Goal: Task Accomplishment & Management: Manage account settings

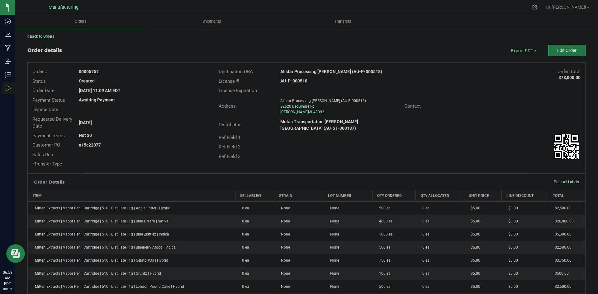
click at [573, 53] on button "Edit Order" at bounding box center [566, 50] width 37 height 11
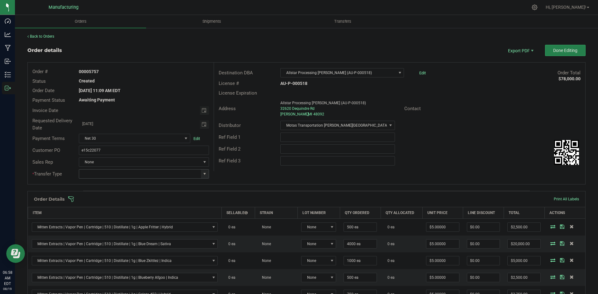
click at [202, 174] on span at bounding box center [204, 174] width 5 height 5
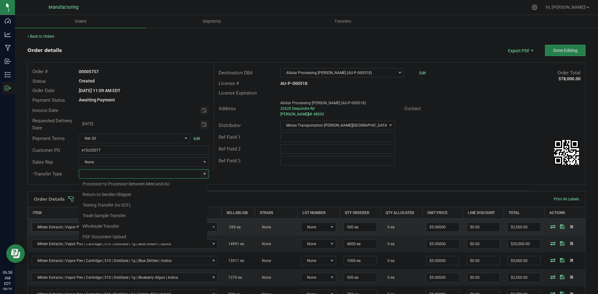
click at [94, 225] on li "Wholesale Transfer" at bounding box center [143, 226] width 128 height 11
type input "Wholesale Transfer"
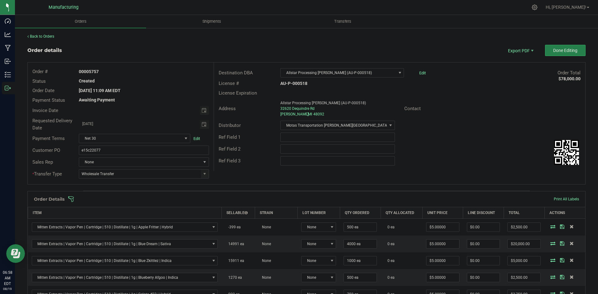
click at [254, 170] on div "Destination DBA Allstar Processing Warren (AU-P-000518) Edit Order Total $78,00…" at bounding box center [400, 117] width 372 height 109
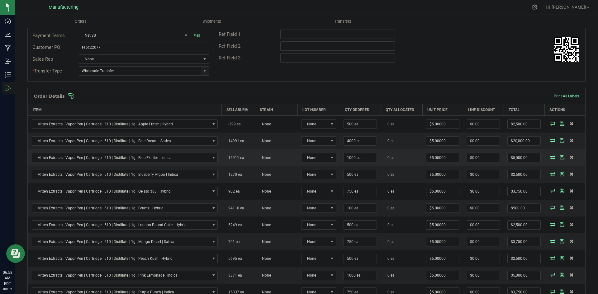
scroll to position [93, 0]
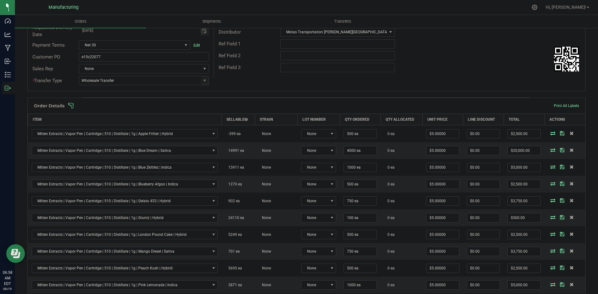
click at [238, 106] on span at bounding box center [347, 106] width 558 height 6
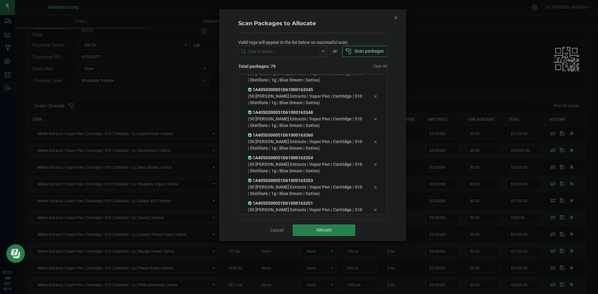
scroll to position [1673, 0]
click at [321, 227] on button "Allocate" at bounding box center [324, 230] width 62 height 11
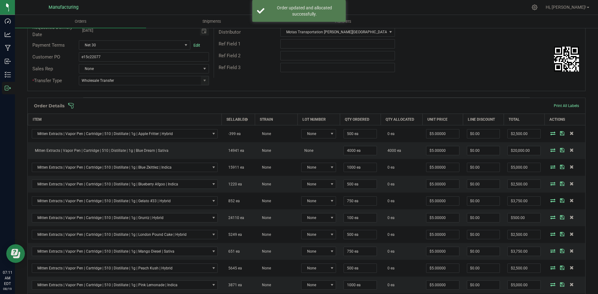
click at [389, 105] on span at bounding box center [347, 106] width 558 height 6
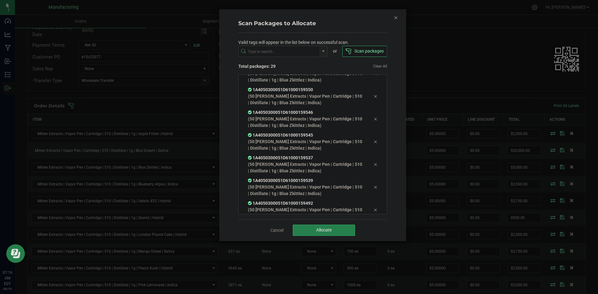
scroll to position [535, 0]
click at [324, 229] on span "Allocate" at bounding box center [324, 230] width 16 height 5
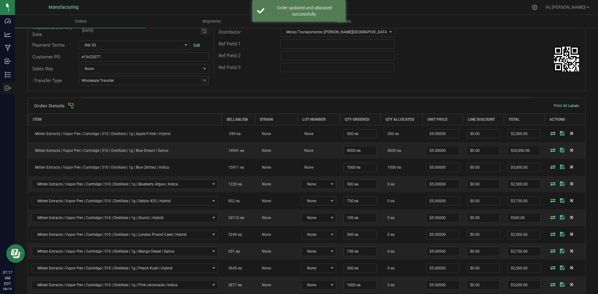
click at [358, 104] on span at bounding box center [347, 106] width 558 height 6
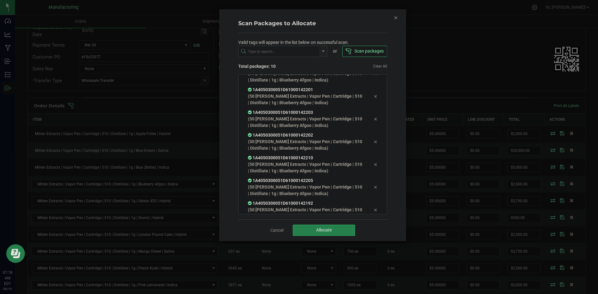
scroll to position [81, 0]
click at [326, 235] on button "Allocate" at bounding box center [324, 230] width 62 height 11
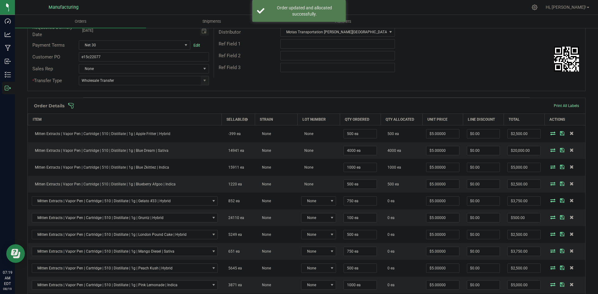
click at [364, 106] on span at bounding box center [347, 106] width 558 height 6
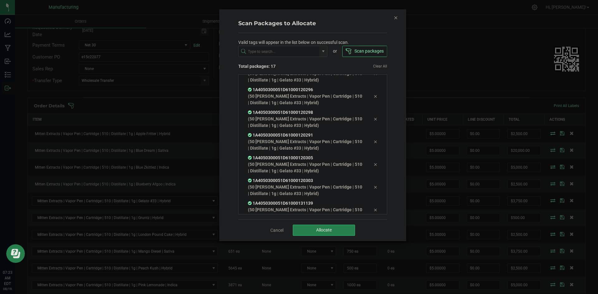
scroll to position [240, 0]
click at [330, 228] on span "Allocate" at bounding box center [324, 230] width 16 height 5
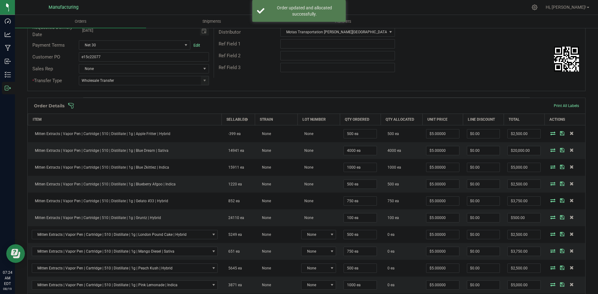
click at [278, 107] on span at bounding box center [347, 106] width 558 height 6
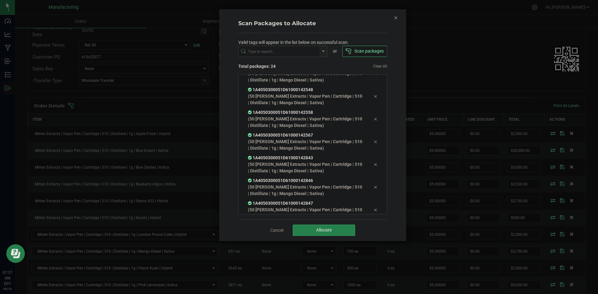
scroll to position [422, 0]
click at [326, 233] on span "Allocate" at bounding box center [324, 230] width 16 height 5
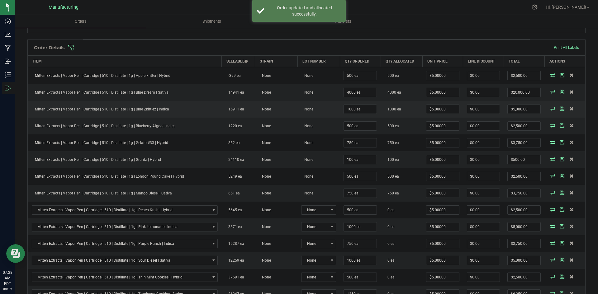
scroll to position [125, 0]
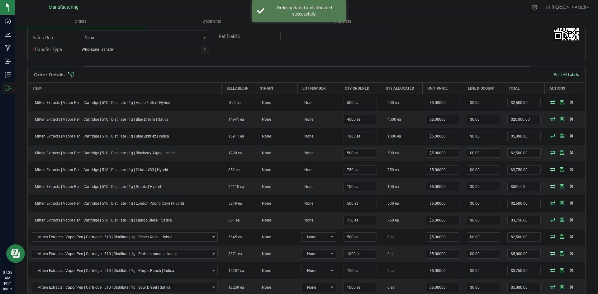
click at [234, 79] on div "Order Details Print All Labels" at bounding box center [307, 75] width 558 height 16
click at [236, 73] on span at bounding box center [347, 75] width 558 height 6
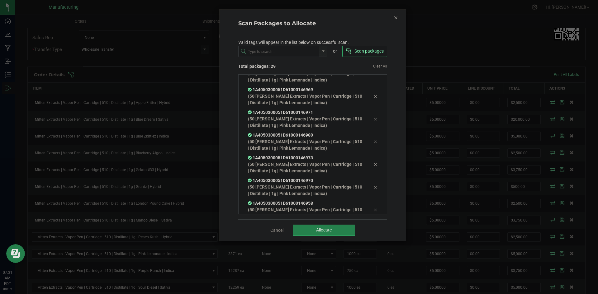
scroll to position [535, 0]
click at [327, 224] on div "Cancel Allocate" at bounding box center [312, 230] width 149 height 21
click at [327, 226] on button "Allocate" at bounding box center [324, 230] width 62 height 11
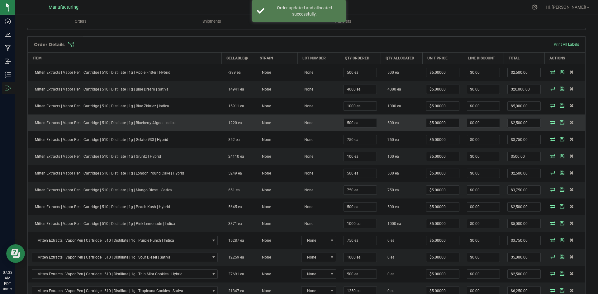
scroll to position [125, 0]
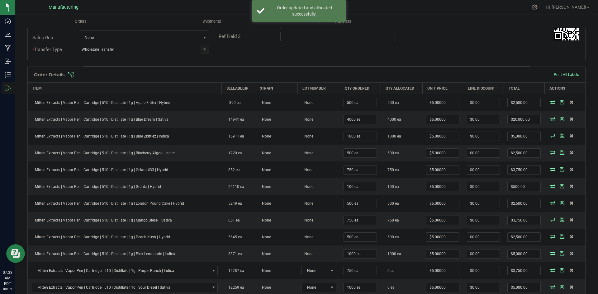
click at [286, 76] on span at bounding box center [347, 75] width 558 height 6
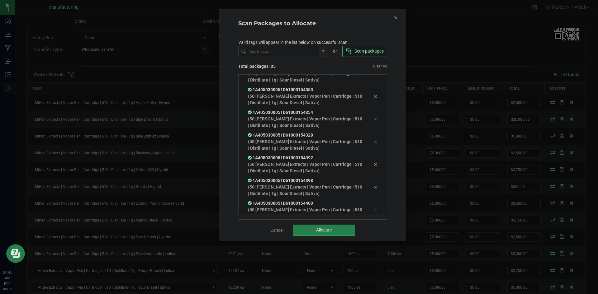
scroll to position [649, 0]
click at [312, 227] on button "Allocate" at bounding box center [324, 230] width 62 height 11
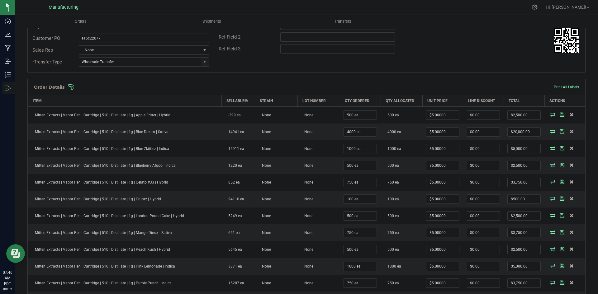
scroll to position [249, 0]
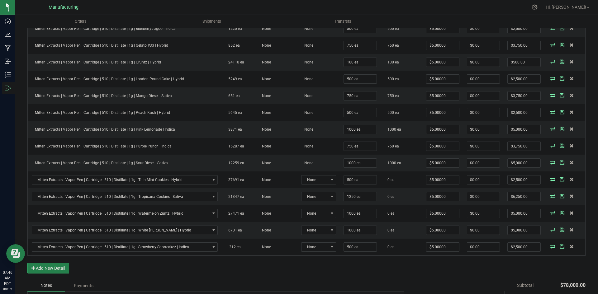
click at [400, 261] on div "Order Details Print All Labels Item Sellable Strain Lot Number Qty Ordered Qty …" at bounding box center [306, 111] width 558 height 338
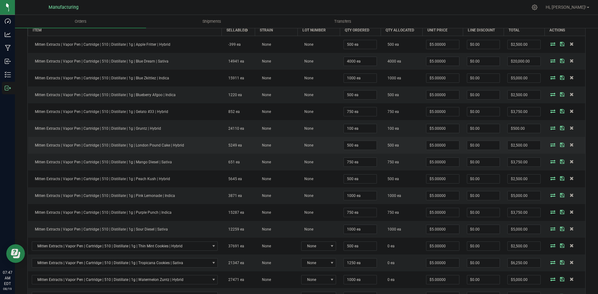
scroll to position [93, 0]
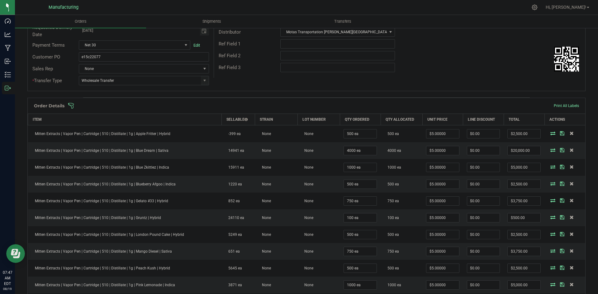
click at [303, 107] on span at bounding box center [347, 106] width 558 height 6
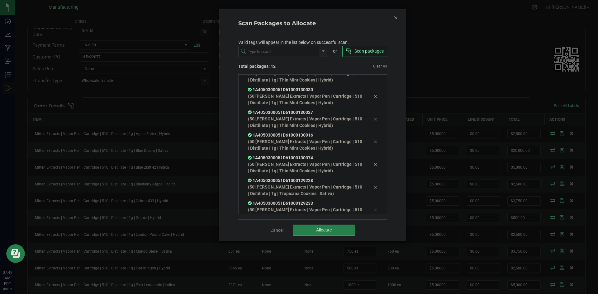
scroll to position [149, 0]
click at [306, 226] on button "Allocate" at bounding box center [324, 230] width 62 height 11
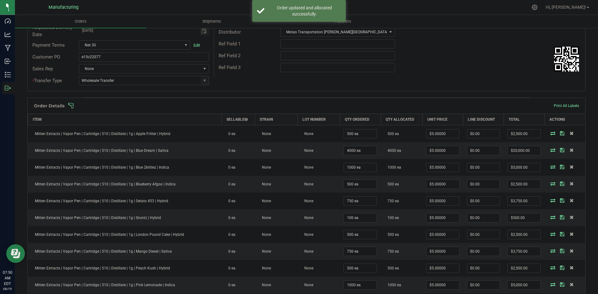
click at [207, 103] on span at bounding box center [347, 106] width 558 height 6
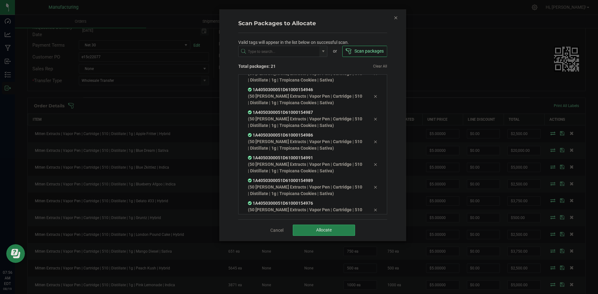
scroll to position [354, 0]
click at [340, 229] on button "Allocate" at bounding box center [324, 230] width 62 height 11
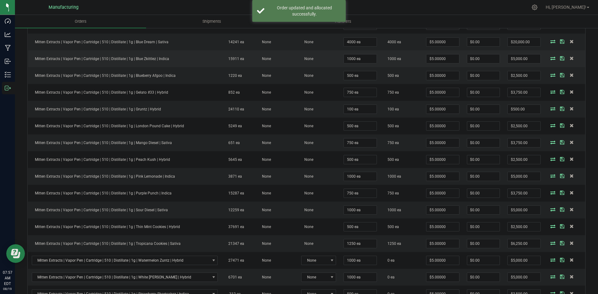
scroll to position [62, 0]
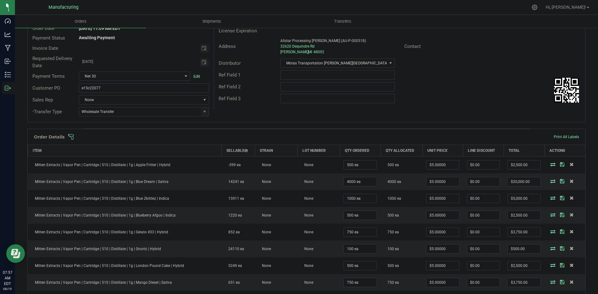
click at [369, 135] on span at bounding box center [347, 137] width 558 height 6
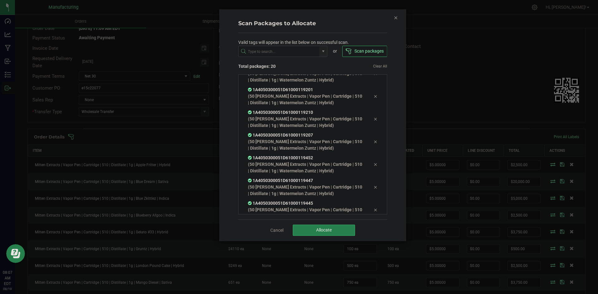
scroll to position [308, 0]
click at [306, 232] on button "Allocate" at bounding box center [324, 230] width 62 height 11
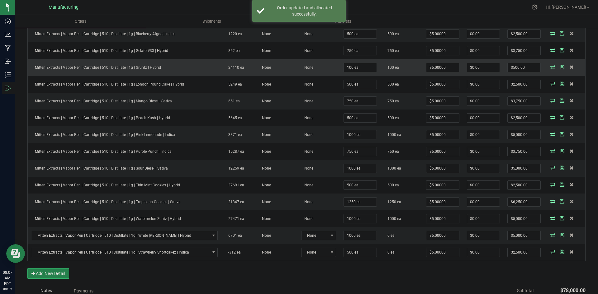
scroll to position [125, 0]
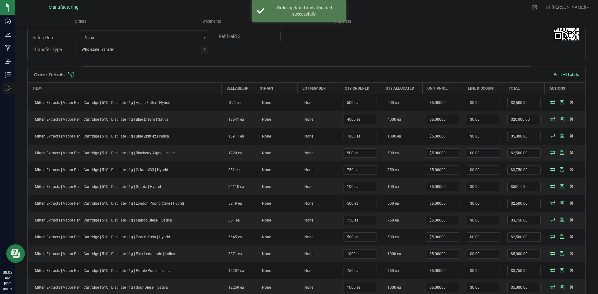
click at [397, 73] on span at bounding box center [347, 75] width 558 height 6
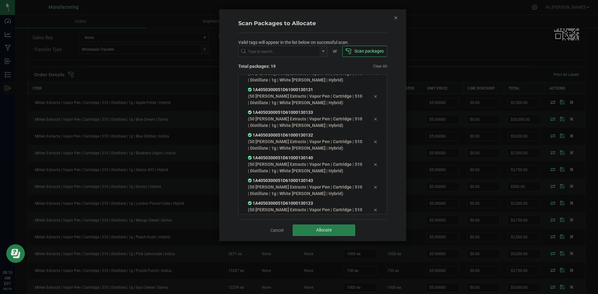
scroll to position [308, 0]
click at [319, 231] on span "Allocate" at bounding box center [324, 230] width 16 height 5
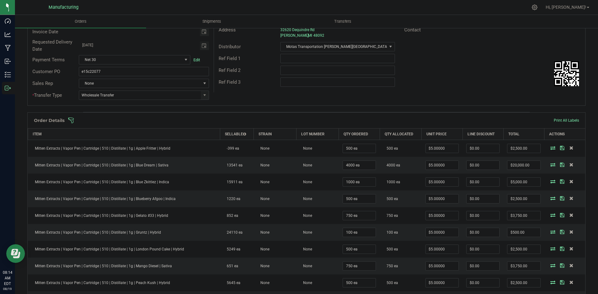
scroll to position [0, 0]
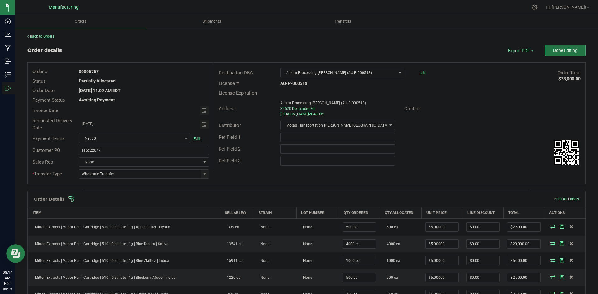
click at [563, 51] on span "Done Editing" at bounding box center [565, 50] width 24 height 5
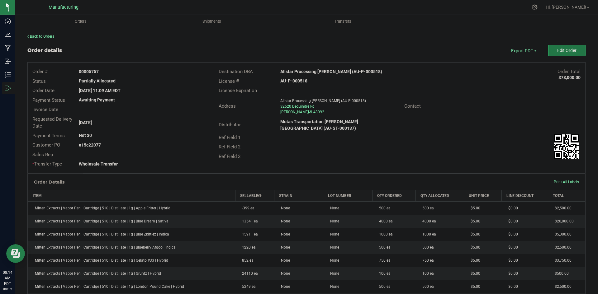
click at [557, 51] on span "Edit Order" at bounding box center [566, 50] width 19 height 5
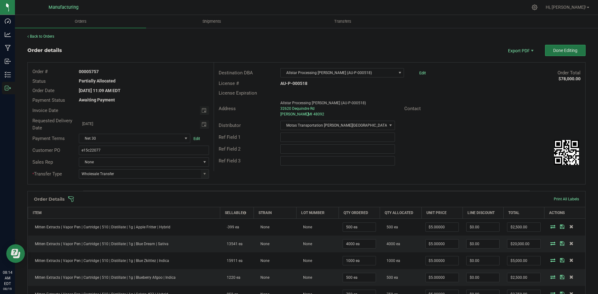
click at [555, 51] on span "Done Editing" at bounding box center [565, 50] width 24 height 5
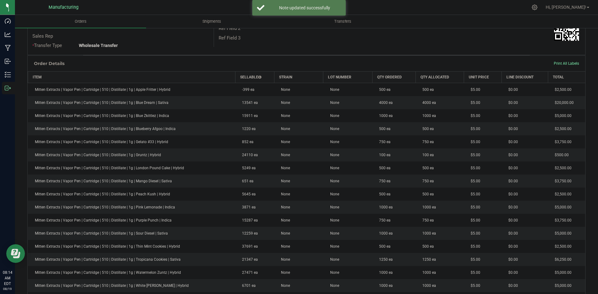
scroll to position [52, 0]
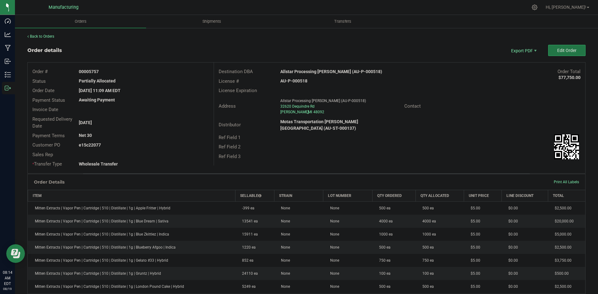
click at [557, 52] on span "Edit Order" at bounding box center [566, 50] width 19 height 5
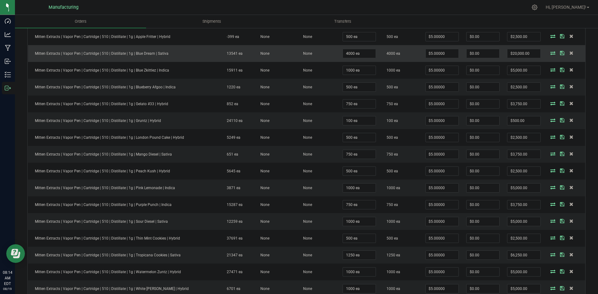
scroll to position [125, 0]
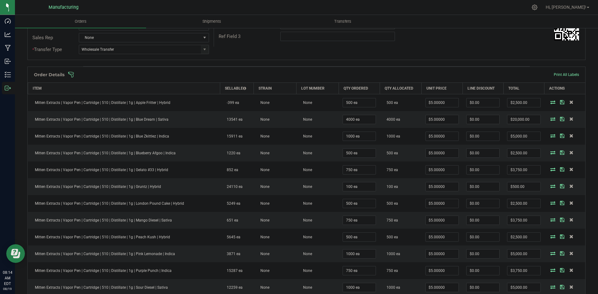
click at [287, 78] on span at bounding box center [347, 75] width 558 height 6
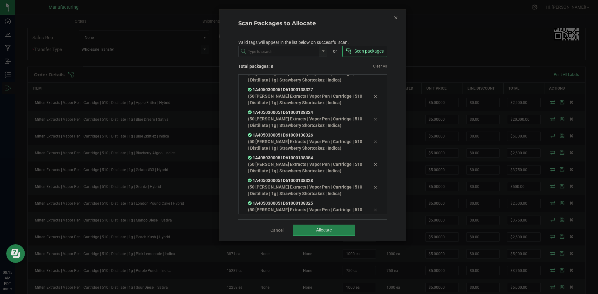
scroll to position [58, 0]
click at [316, 229] on span "Allocate" at bounding box center [324, 230] width 16 height 5
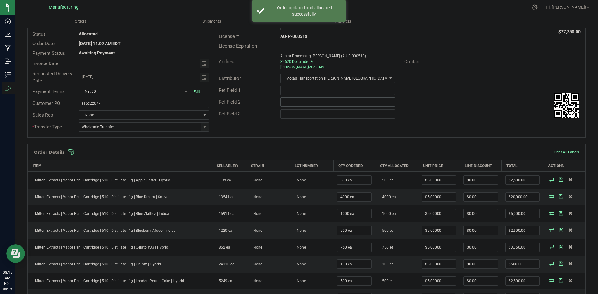
scroll to position [0, 0]
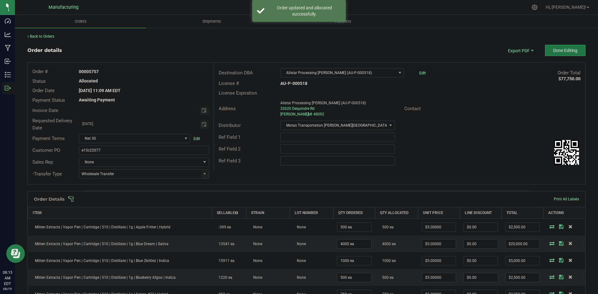
click at [553, 52] on span "Done Editing" at bounding box center [565, 50] width 24 height 5
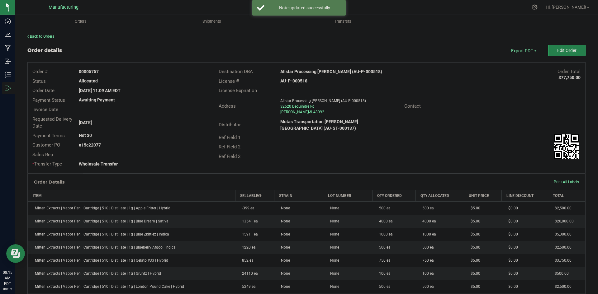
click at [316, 72] on strong "Allstar Processing [PERSON_NAME] (AU-P-000518)" at bounding box center [331, 71] width 102 height 5
copy strong "Allstar Processing [PERSON_NAME] (AU-P-000518)"
click at [297, 77] on div "License # AU-P-000518" at bounding box center [399, 82] width 371 height 10
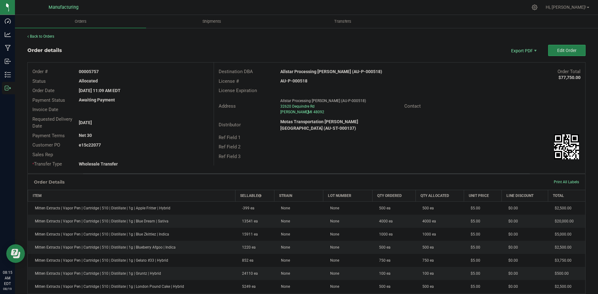
click at [297, 79] on strong "AU-P-000518" at bounding box center [293, 81] width 27 height 5
copy strong "AU-P-000518"
drag, startPoint x: 100, startPoint y: 71, endPoint x: 134, endPoint y: 71, distance: 34.0
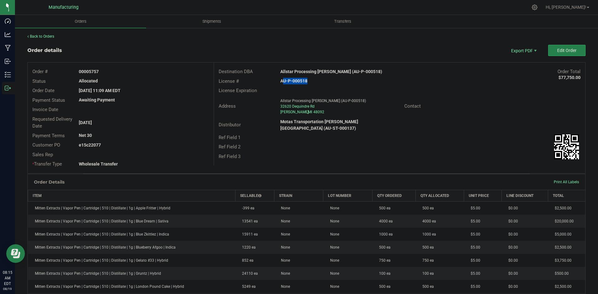
click at [133, 71] on div "00005757" at bounding box center [143, 72] width 139 height 7
copy strong "5757"
drag, startPoint x: 89, startPoint y: 145, endPoint x: 155, endPoint y: 144, distance: 66.0
click at [155, 144] on div "e15c22077" at bounding box center [143, 145] width 139 height 7
copy strong "22077"
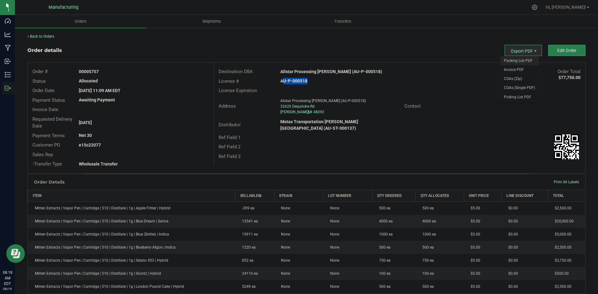
click at [520, 58] on span "Packing List PDF" at bounding box center [519, 60] width 39 height 9
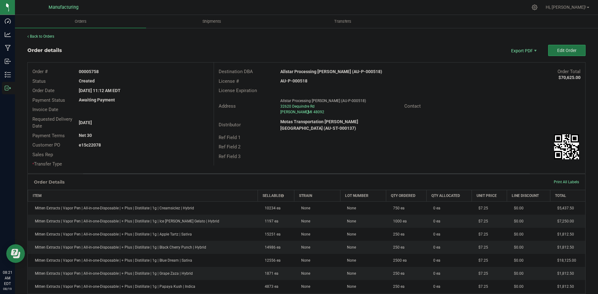
click at [548, 52] on button "Edit Order" at bounding box center [566, 50] width 37 height 11
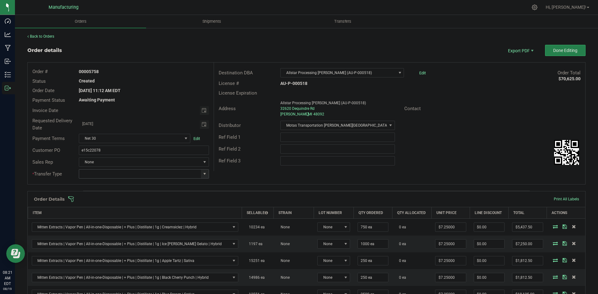
click at [204, 174] on span at bounding box center [204, 174] width 5 height 5
click at [110, 225] on li "Wholesale Transfer" at bounding box center [143, 226] width 128 height 11
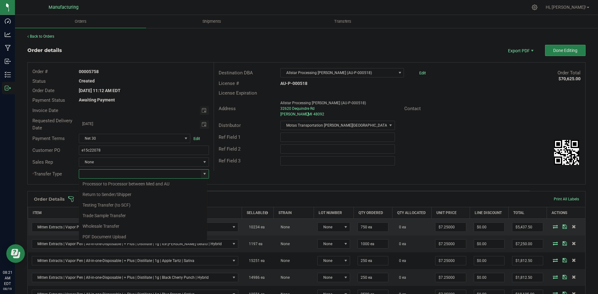
type input "Wholesale Transfer"
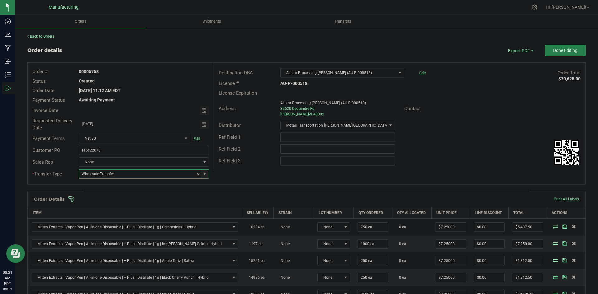
click at [255, 179] on div "Order # 00005758 Status Created Order Date Aug 18, 2025 11:12 AM EDT Payment St…" at bounding box center [307, 124] width 558 height 122
click at [250, 201] on span at bounding box center [347, 199] width 558 height 6
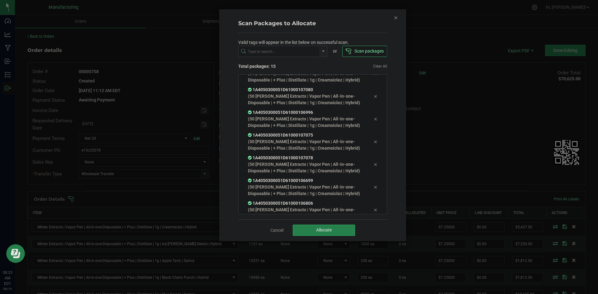
scroll to position [194, 0]
click at [325, 235] on button "Allocate" at bounding box center [324, 230] width 62 height 11
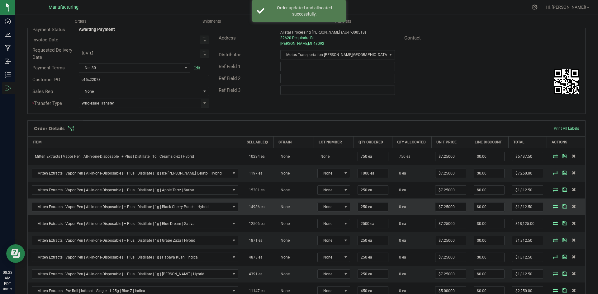
scroll to position [62, 0]
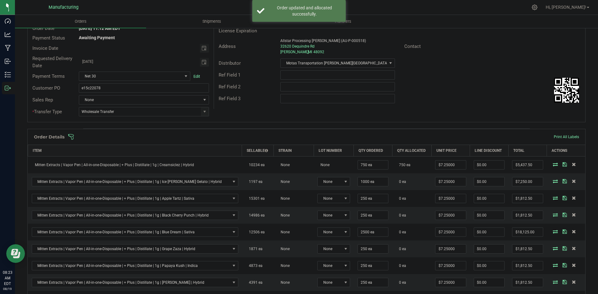
click at [381, 140] on span at bounding box center [347, 137] width 558 height 6
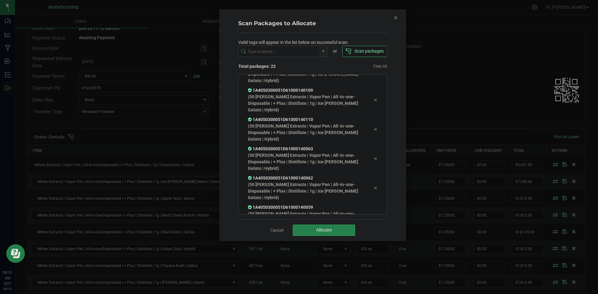
scroll to position [520, 0]
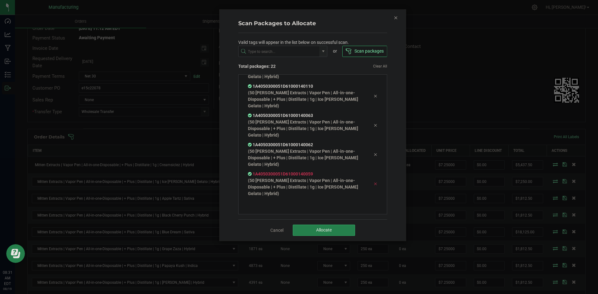
click at [369, 185] on div at bounding box center [375, 183] width 13 height 7
click at [374, 182] on icon at bounding box center [376, 184] width 4 height 5
click at [314, 228] on button "Allocate" at bounding box center [324, 230] width 62 height 11
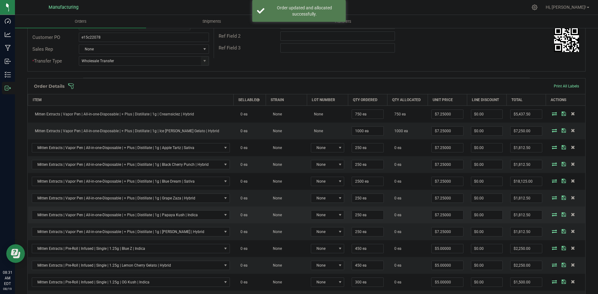
scroll to position [93, 0]
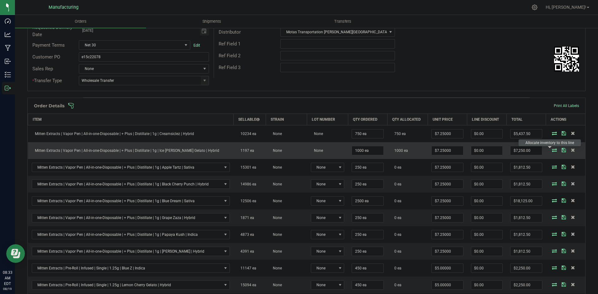
click at [552, 152] on icon at bounding box center [554, 150] width 5 height 4
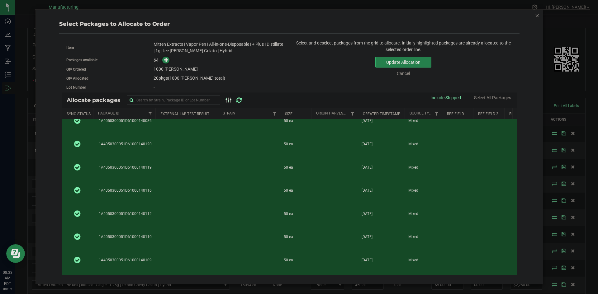
scroll to position [0, 0]
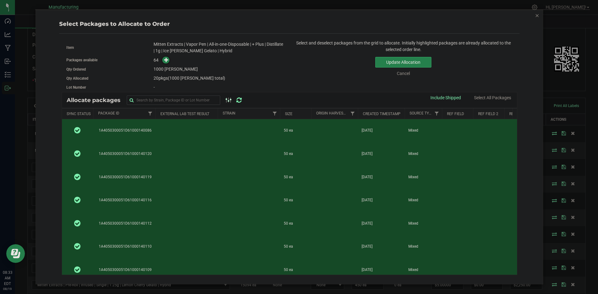
click at [539, 17] on icon "button" at bounding box center [537, 15] width 4 height 7
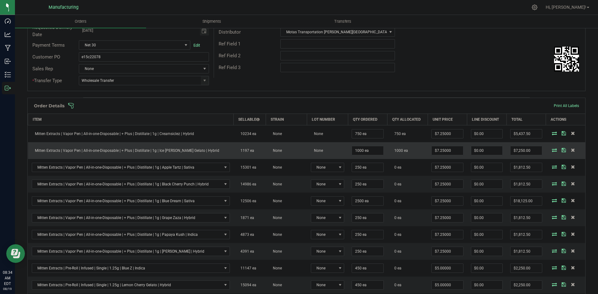
click at [552, 149] on icon at bounding box center [554, 150] width 5 height 4
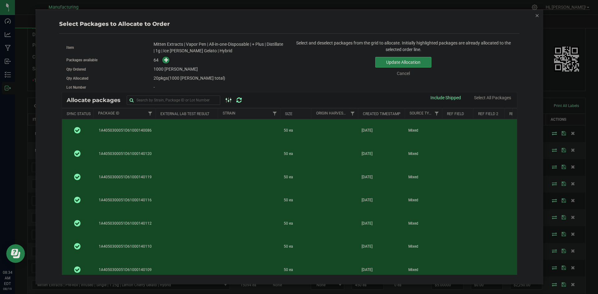
scroll to position [1275, 0]
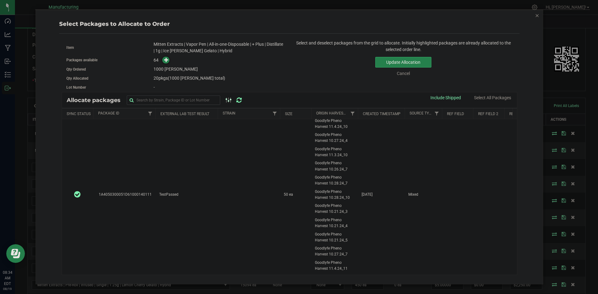
click at [539, 16] on icon "button" at bounding box center [537, 15] width 4 height 7
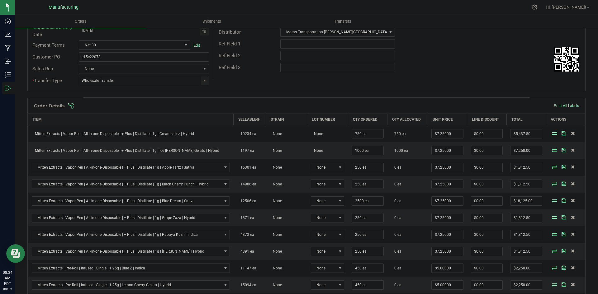
click at [426, 107] on span at bounding box center [347, 106] width 558 height 6
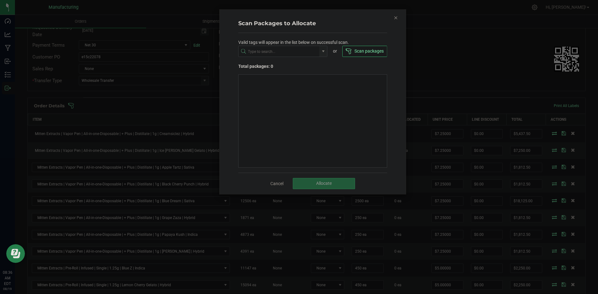
click at [395, 14] on icon "Close" at bounding box center [396, 17] width 4 height 7
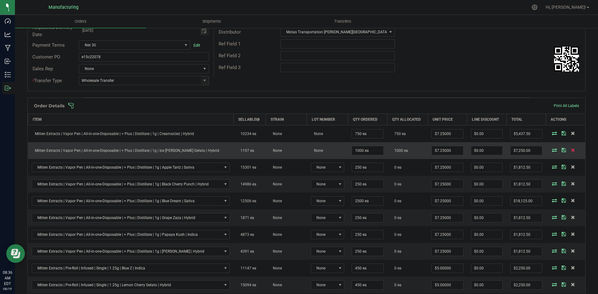
click at [571, 150] on icon at bounding box center [573, 150] width 4 height 4
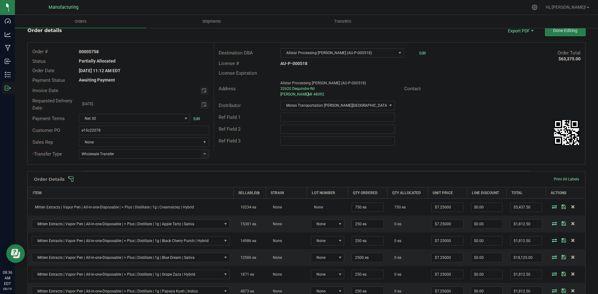
scroll to position [0, 0]
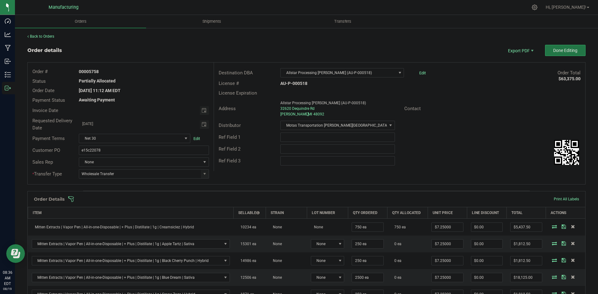
click at [545, 50] on button "Done Editing" at bounding box center [565, 50] width 40 height 11
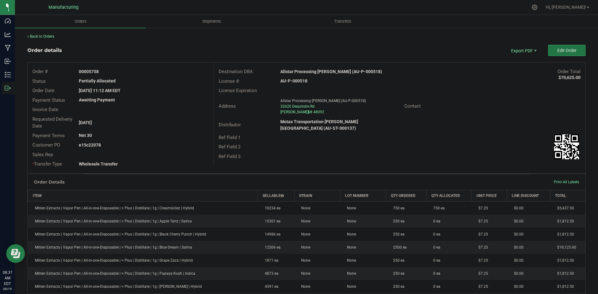
click at [552, 53] on button "Edit Order" at bounding box center [566, 50] width 37 height 11
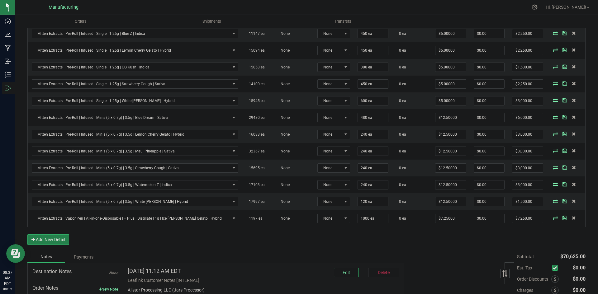
scroll to position [125, 0]
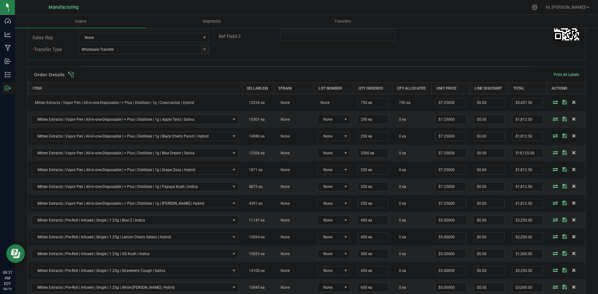
click at [239, 77] on span at bounding box center [347, 75] width 558 height 6
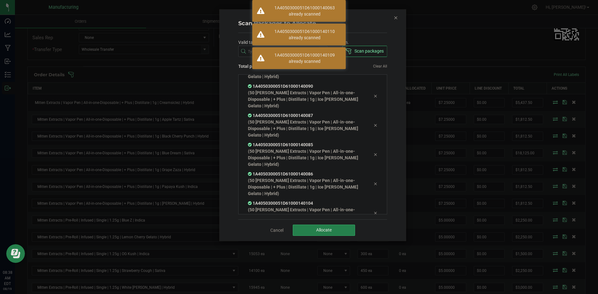
scroll to position [432, 0]
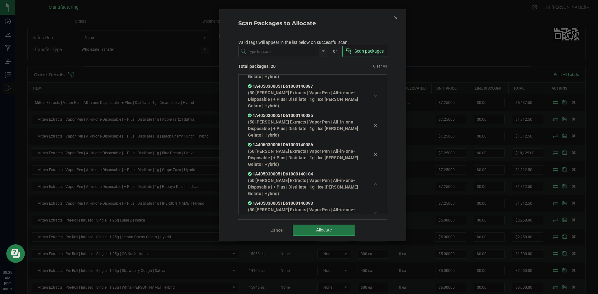
click at [312, 226] on button "Allocate" at bounding box center [324, 230] width 62 height 11
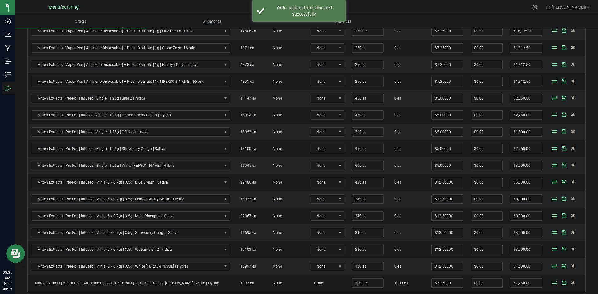
scroll to position [121, 0]
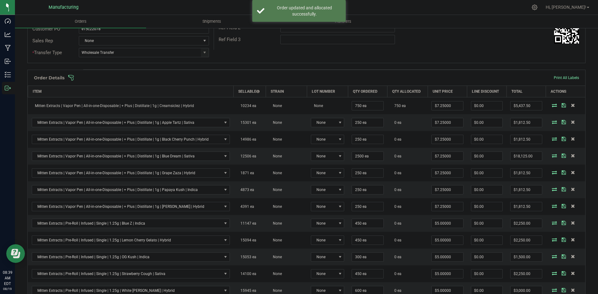
click at [369, 77] on span at bounding box center [347, 78] width 558 height 6
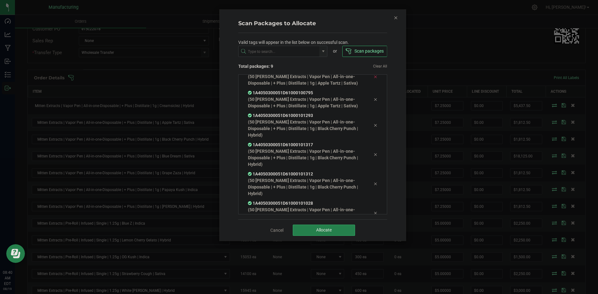
scroll to position [107, 0]
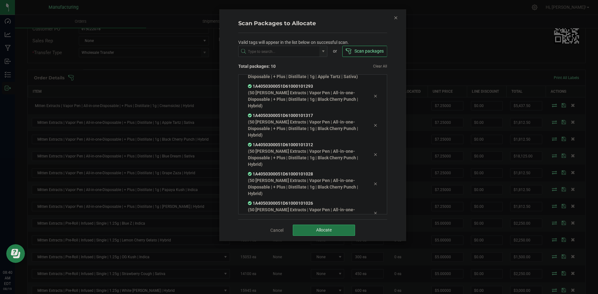
click at [328, 232] on span "Allocate" at bounding box center [324, 230] width 16 height 5
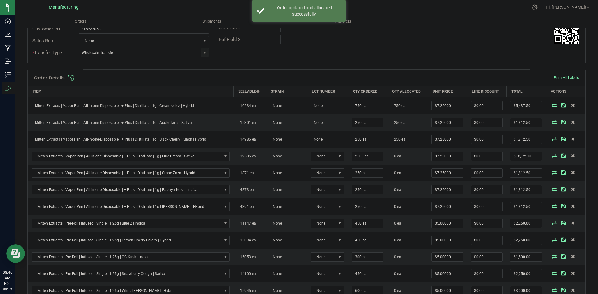
click at [364, 74] on div "Order Details Print All Labels" at bounding box center [307, 78] width 558 height 16
click at [364, 75] on span at bounding box center [347, 78] width 558 height 6
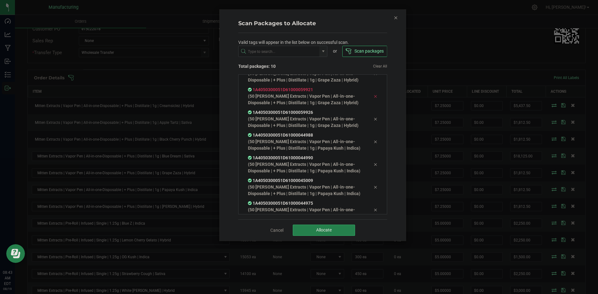
scroll to position [81, 0]
click at [333, 232] on button "Allocate" at bounding box center [324, 230] width 62 height 11
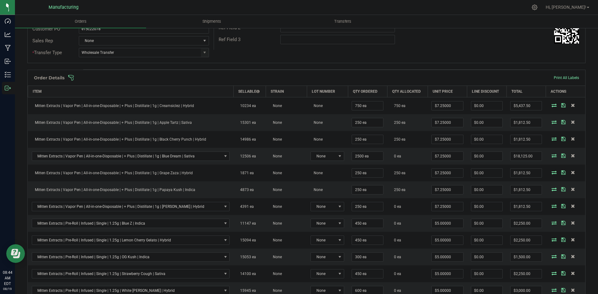
click at [392, 76] on span at bounding box center [347, 78] width 558 height 6
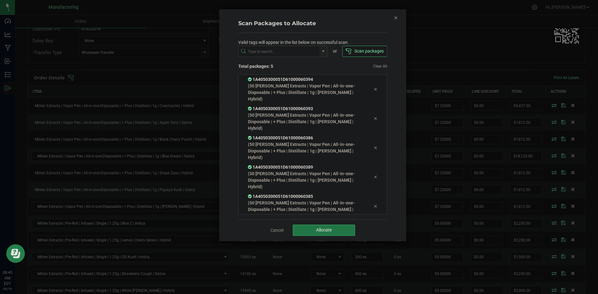
click at [303, 225] on button "Allocate" at bounding box center [324, 230] width 62 height 11
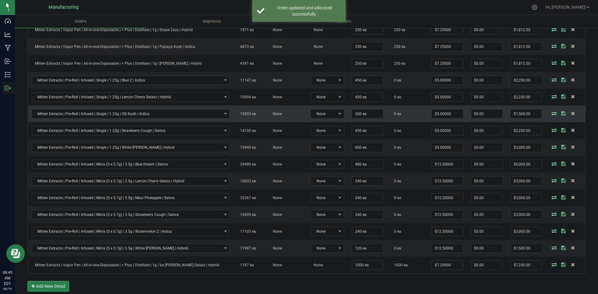
scroll to position [153, 0]
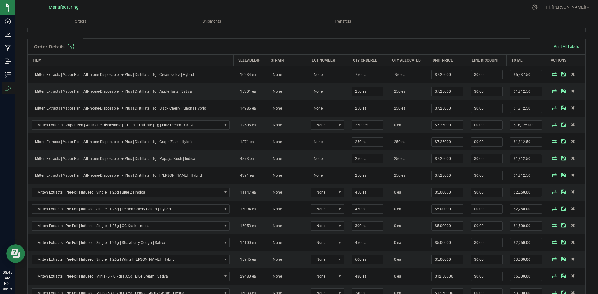
click at [358, 46] on span at bounding box center [347, 47] width 558 height 6
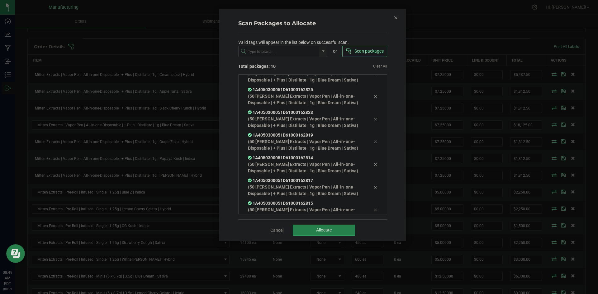
scroll to position [81, 0]
click at [342, 229] on button "Allocate" at bounding box center [324, 230] width 62 height 11
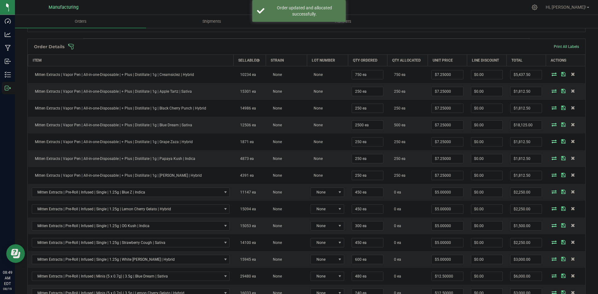
click at [342, 49] on span at bounding box center [347, 47] width 558 height 6
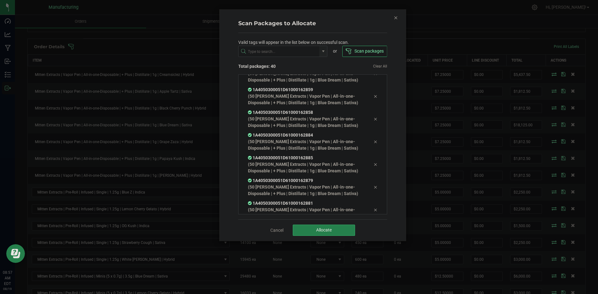
scroll to position [763, 0]
click at [338, 227] on button "Allocate" at bounding box center [324, 230] width 62 height 11
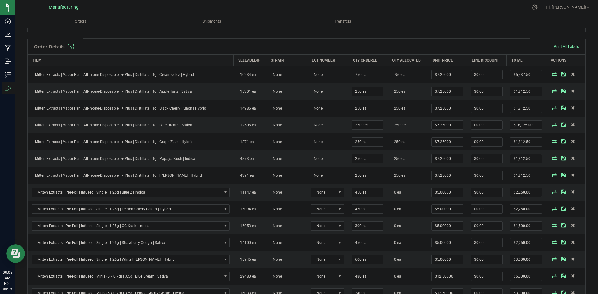
click at [239, 49] on span at bounding box center [347, 47] width 558 height 6
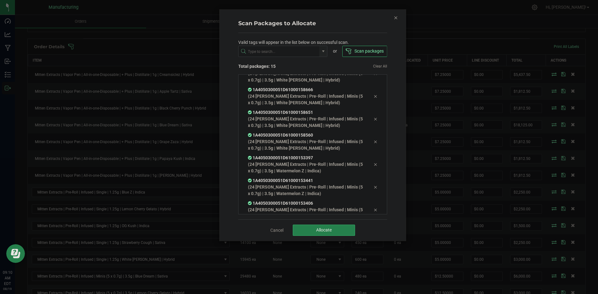
scroll to position [194, 0]
click at [323, 234] on button "Allocate" at bounding box center [324, 230] width 62 height 11
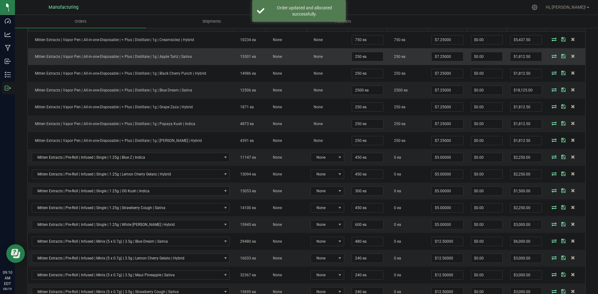
scroll to position [153, 0]
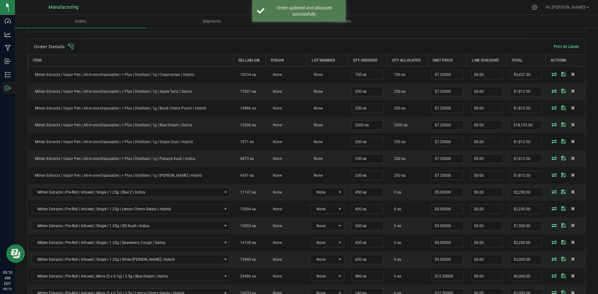
click at [392, 47] on span at bounding box center [347, 47] width 558 height 6
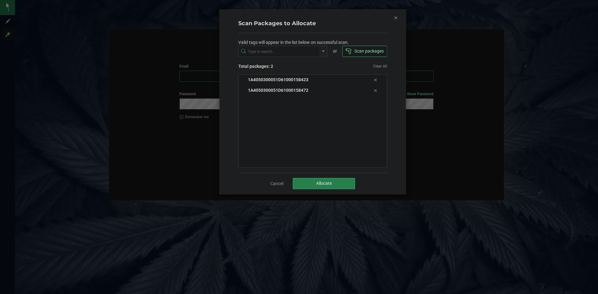
type input "[EMAIL_ADDRESS][DOMAIN_NAME]"
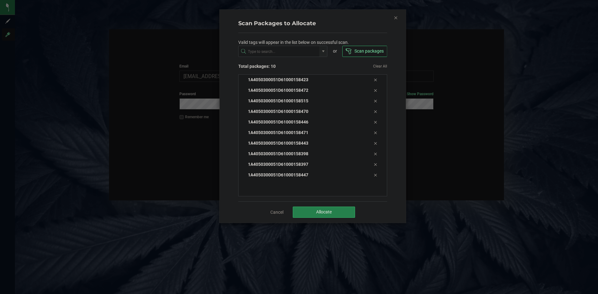
click at [394, 17] on icon "Close" at bounding box center [396, 17] width 4 height 7
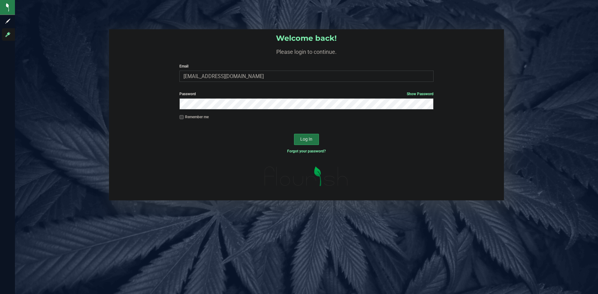
click at [308, 141] on span "Log In" at bounding box center [306, 139] width 12 height 5
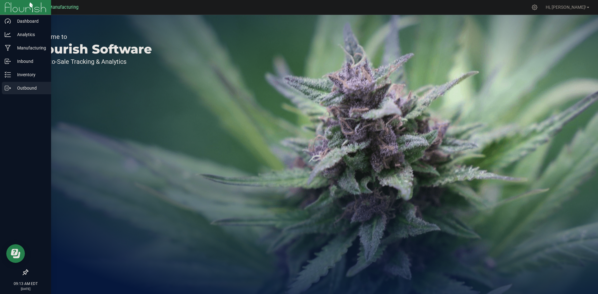
click at [26, 88] on p "Outbound" at bounding box center [29, 87] width 37 height 7
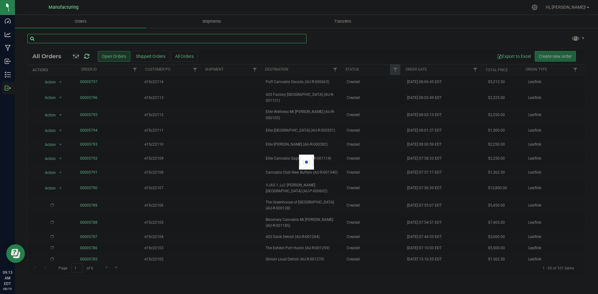
click at [88, 36] on input "text" at bounding box center [166, 38] width 279 height 9
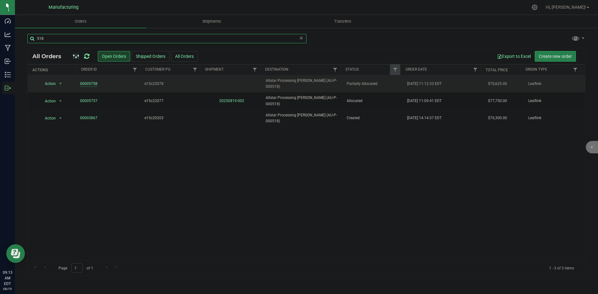
type input "518"
click at [95, 82] on link "00005758" at bounding box center [88, 84] width 17 height 6
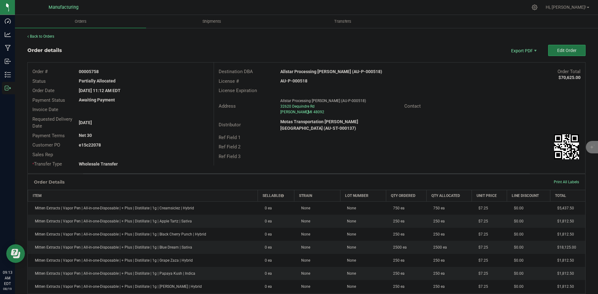
click at [557, 47] on button "Edit Order" at bounding box center [566, 50] width 37 height 11
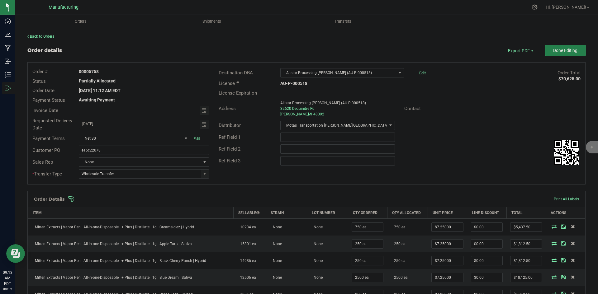
click at [376, 198] on span at bounding box center [347, 199] width 558 height 6
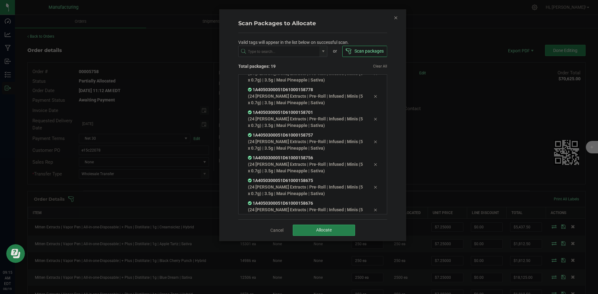
scroll to position [308, 0]
click at [322, 233] on button "Allocate" at bounding box center [324, 230] width 62 height 11
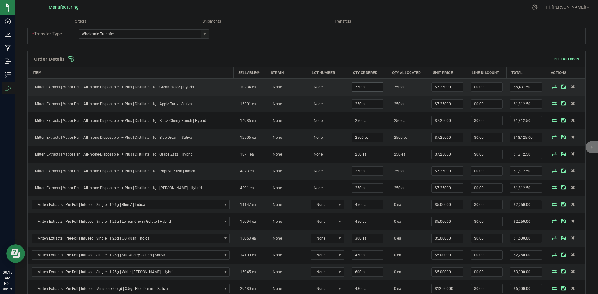
scroll to position [125, 0]
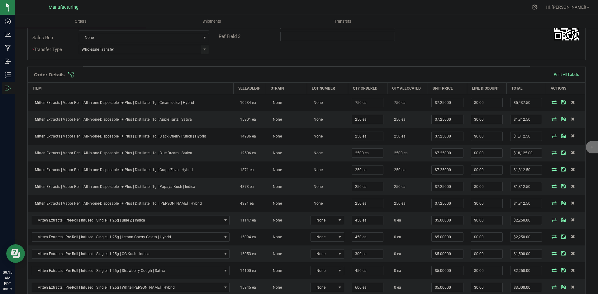
click at [360, 75] on span at bounding box center [347, 75] width 558 height 6
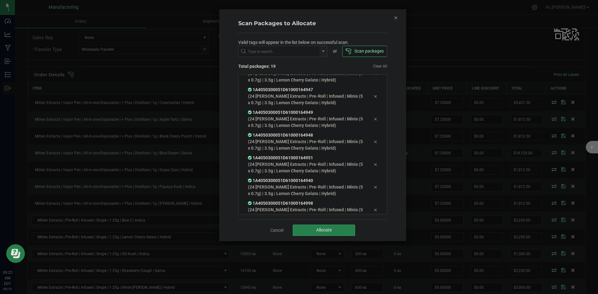
scroll to position [308, 0]
click at [395, 19] on icon "Close" at bounding box center [396, 17] width 4 height 7
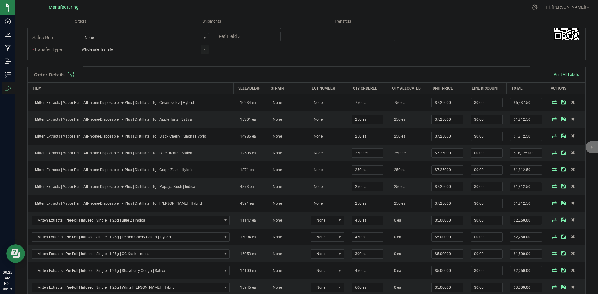
click at [328, 70] on div "Order Details Print All Labels" at bounding box center [307, 75] width 558 height 16
click at [328, 74] on span at bounding box center [347, 75] width 558 height 6
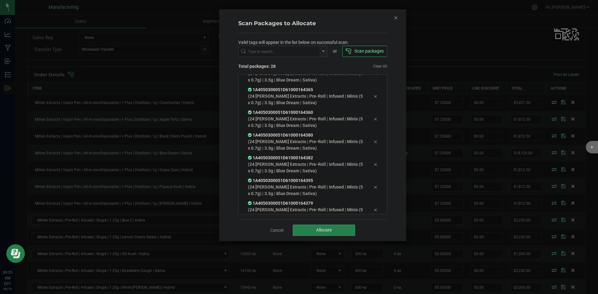
scroll to position [490, 0]
click at [330, 233] on span "Allocate" at bounding box center [324, 230] width 16 height 5
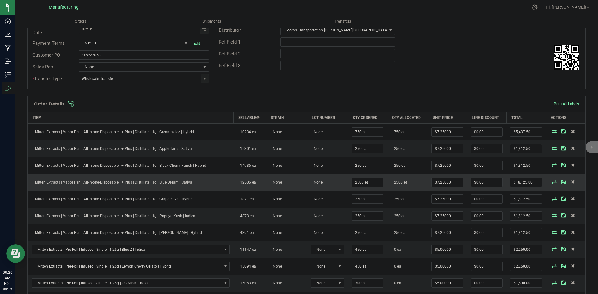
scroll to position [93, 0]
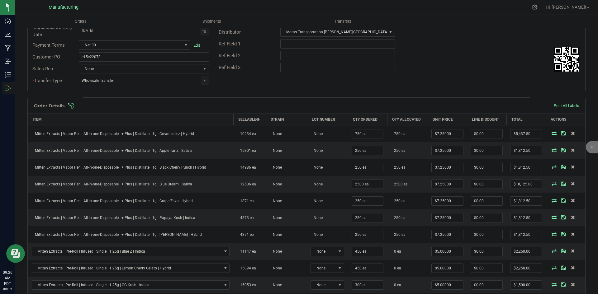
click at [385, 103] on span at bounding box center [347, 106] width 558 height 6
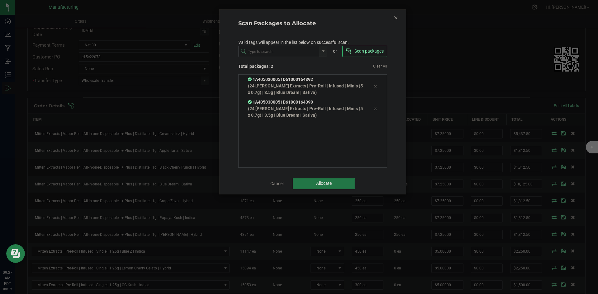
click at [306, 178] on button "Allocate" at bounding box center [324, 183] width 62 height 11
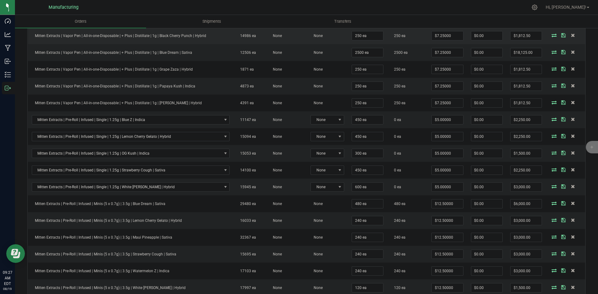
scroll to position [125, 0]
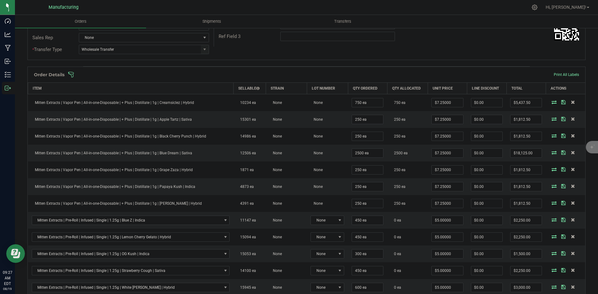
click at [353, 76] on span at bounding box center [347, 75] width 558 height 6
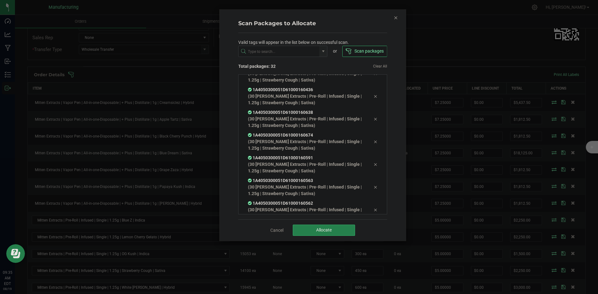
scroll to position [604, 0]
click at [333, 232] on button "Allocate" at bounding box center [324, 230] width 62 height 11
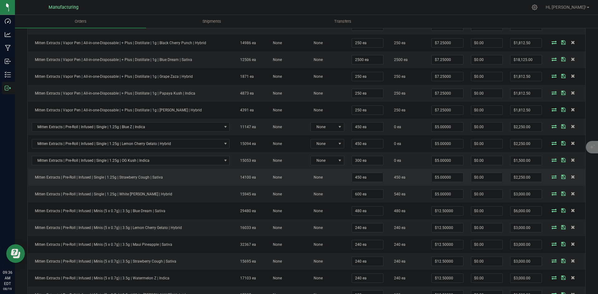
scroll to position [125, 0]
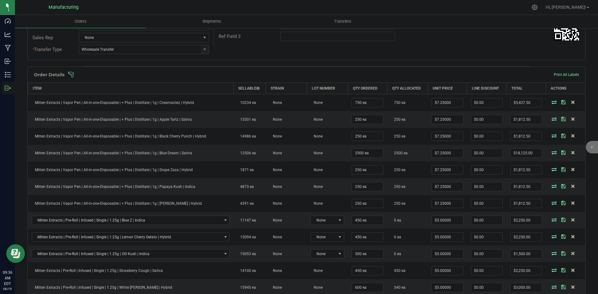
click at [376, 77] on span at bounding box center [347, 75] width 558 height 6
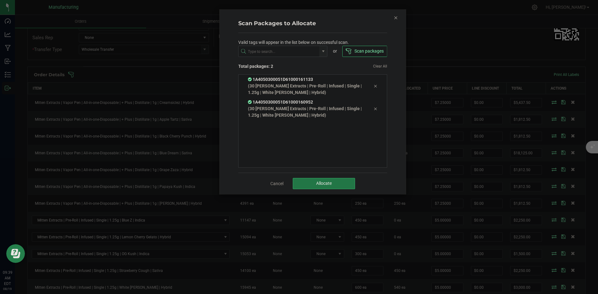
click at [325, 184] on span "Allocate" at bounding box center [324, 183] width 16 height 5
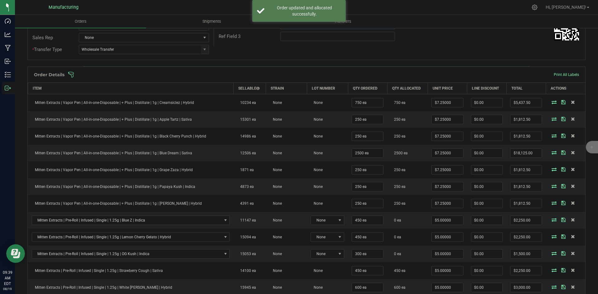
click at [389, 79] on div "Order Details Print All Labels" at bounding box center [307, 75] width 558 height 16
click at [390, 77] on div "Order details Export PDF Done Editing Order # 00005758 Status Partially Allocat…" at bounding box center [306, 227] width 558 height 614
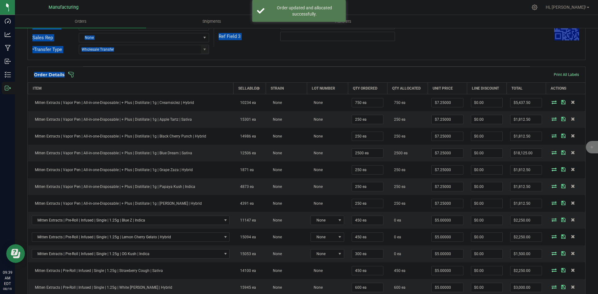
drag, startPoint x: 396, startPoint y: 72, endPoint x: 414, endPoint y: 63, distance: 19.9
click at [409, 65] on div "Order details Export PDF Done Editing Order # 00005758 Status Partially Allocat…" at bounding box center [306, 227] width 558 height 614
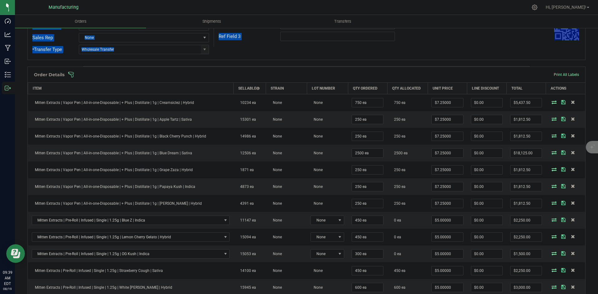
click at [402, 74] on span at bounding box center [347, 75] width 558 height 6
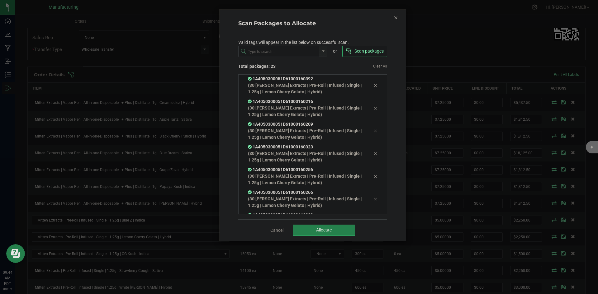
scroll to position [399, 0]
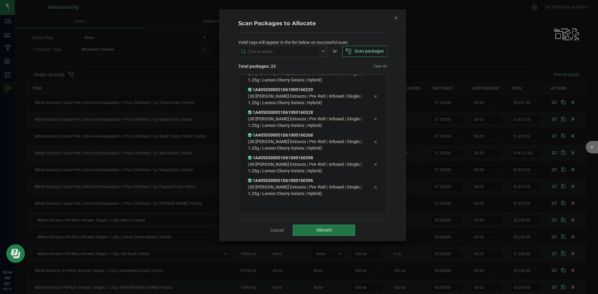
click at [311, 228] on button "Allocate" at bounding box center [324, 230] width 62 height 11
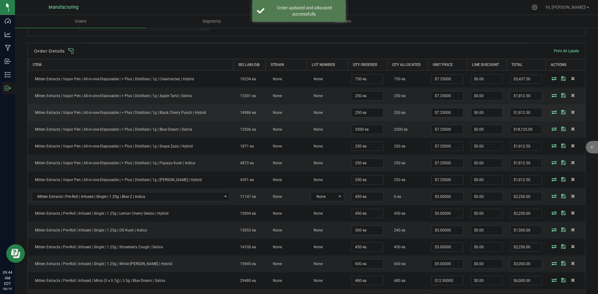
scroll to position [93, 0]
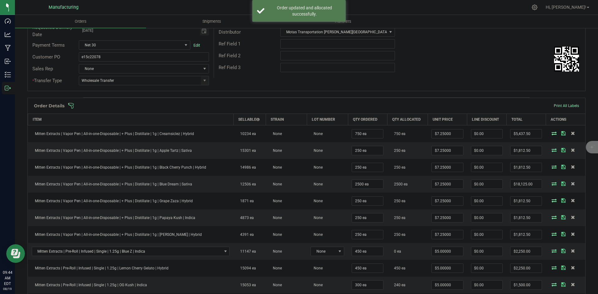
click at [379, 104] on span at bounding box center [347, 106] width 558 height 6
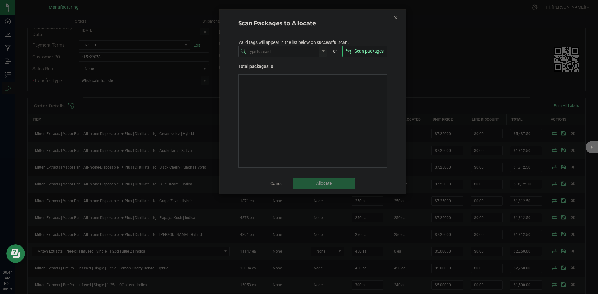
click at [396, 17] on icon "Close" at bounding box center [396, 17] width 4 height 7
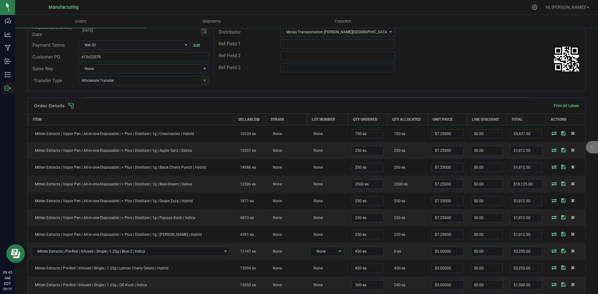
click at [337, 107] on span at bounding box center [347, 106] width 558 height 6
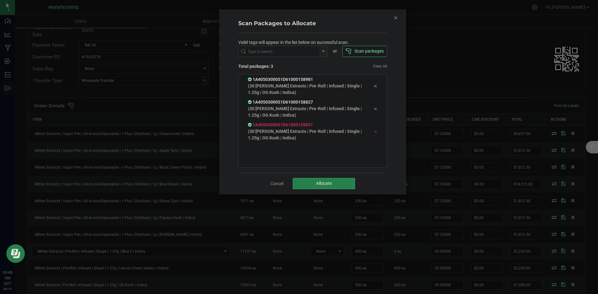
click at [374, 133] on icon at bounding box center [376, 131] width 4 height 5
click at [343, 184] on button "Allocate" at bounding box center [324, 183] width 62 height 11
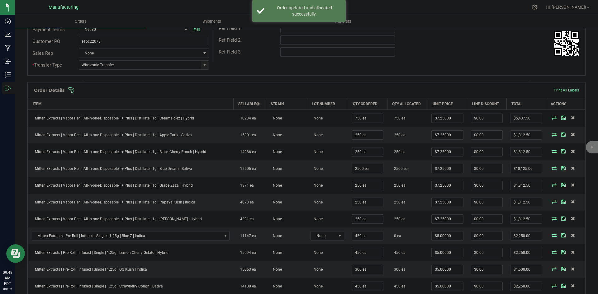
scroll to position [62, 0]
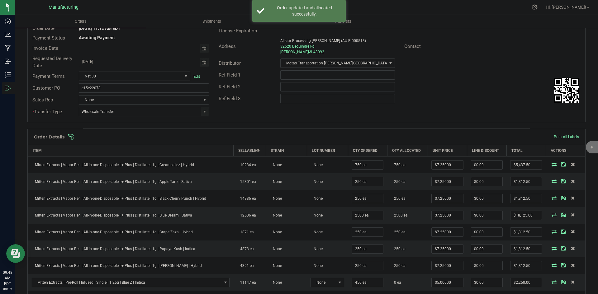
click at [392, 138] on span at bounding box center [347, 137] width 558 height 6
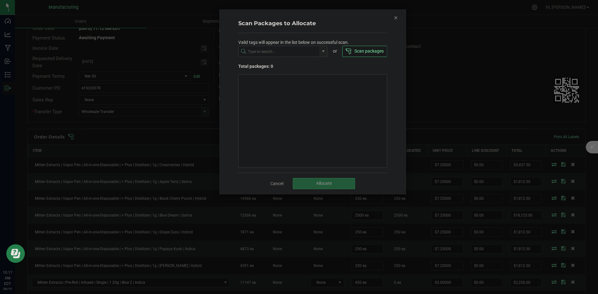
click at [395, 19] on icon "Close" at bounding box center [396, 17] width 4 height 7
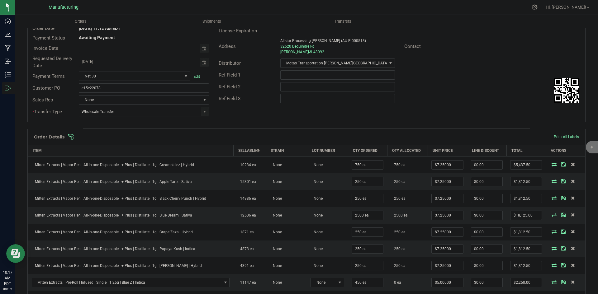
click at [385, 139] on span at bounding box center [347, 137] width 558 height 6
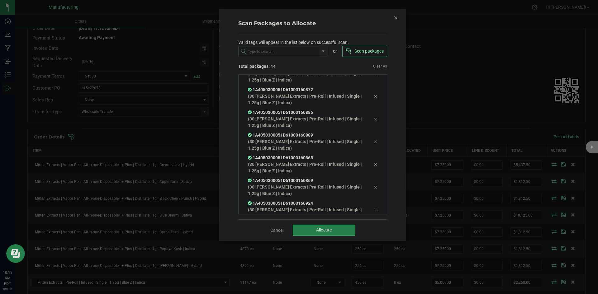
scroll to position [194, 0]
click at [330, 228] on span "Allocate" at bounding box center [324, 230] width 16 height 5
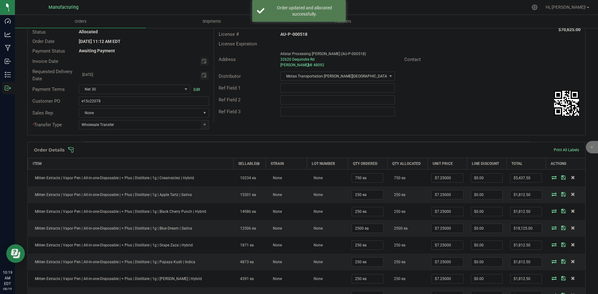
scroll to position [0, 0]
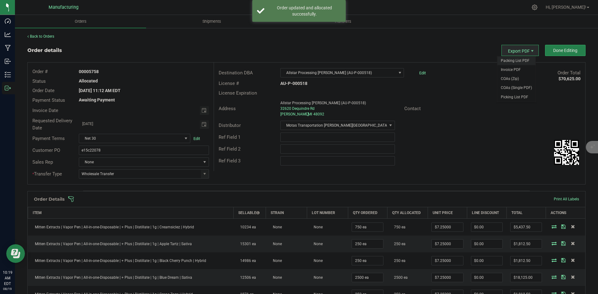
click at [521, 58] on span "Packing List PDF" at bounding box center [516, 60] width 39 height 9
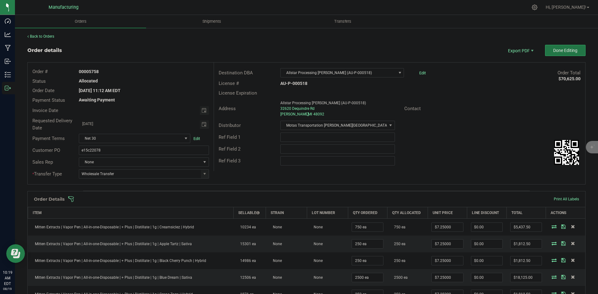
click at [557, 49] on span "Done Editing" at bounding box center [565, 50] width 24 height 5
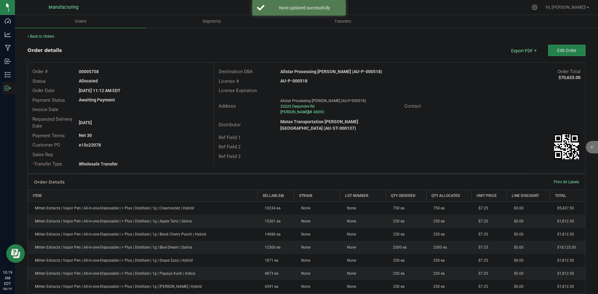
click at [324, 72] on strong "Allstar Processing [PERSON_NAME] (AU-P-000518)" at bounding box center [331, 71] width 102 height 5
copy strong "Allstar Processing [PERSON_NAME] (AU-P-000518)"
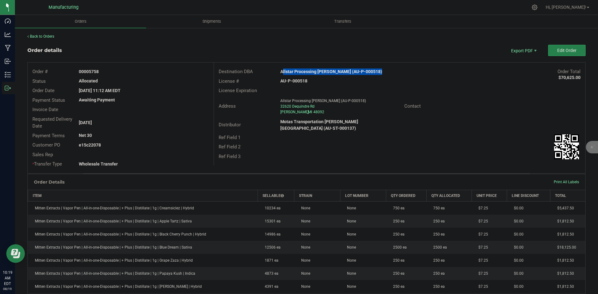
click at [297, 80] on strong "AU-P-000518" at bounding box center [293, 81] width 27 height 5
copy strong "AU-P-000518"
drag, startPoint x: 88, startPoint y: 72, endPoint x: 189, endPoint y: 79, distance: 101.1
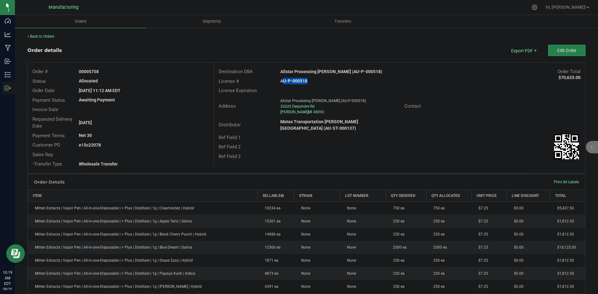
click at [181, 74] on div "00005758" at bounding box center [143, 72] width 139 height 7
copy strong "5758"
drag, startPoint x: 89, startPoint y: 145, endPoint x: 164, endPoint y: 144, distance: 75.4
click at [161, 144] on div "e15c22078" at bounding box center [143, 145] width 139 height 7
copy strong "22078"
